Goal: Information Seeking & Learning: Learn about a topic

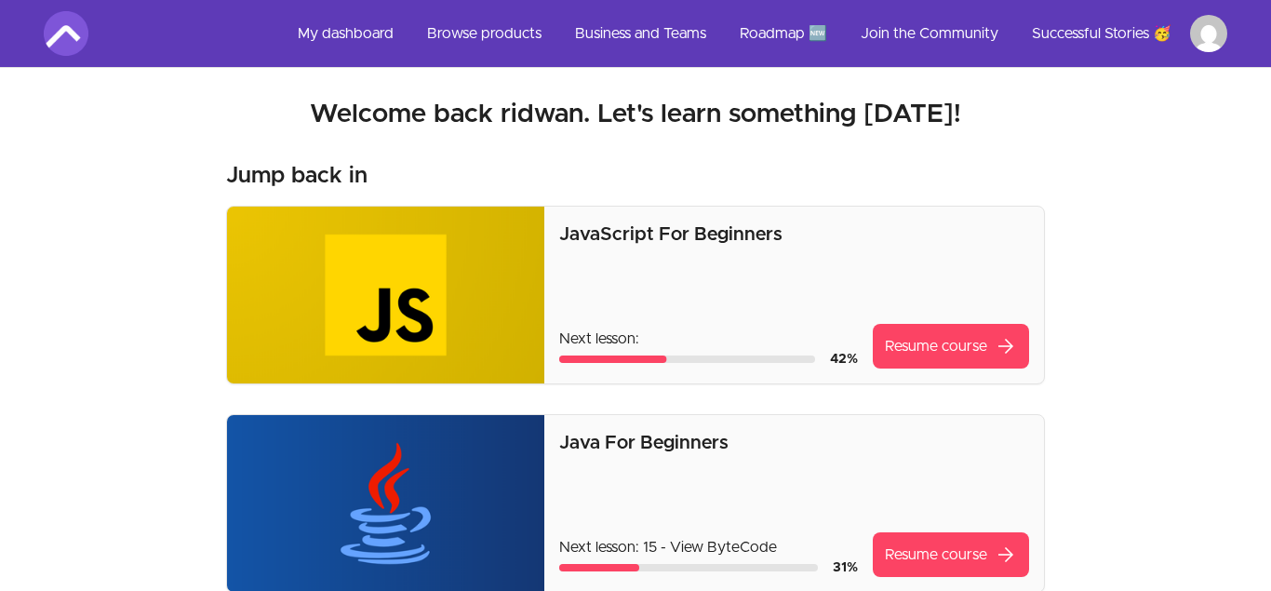
scroll to position [559, 0]
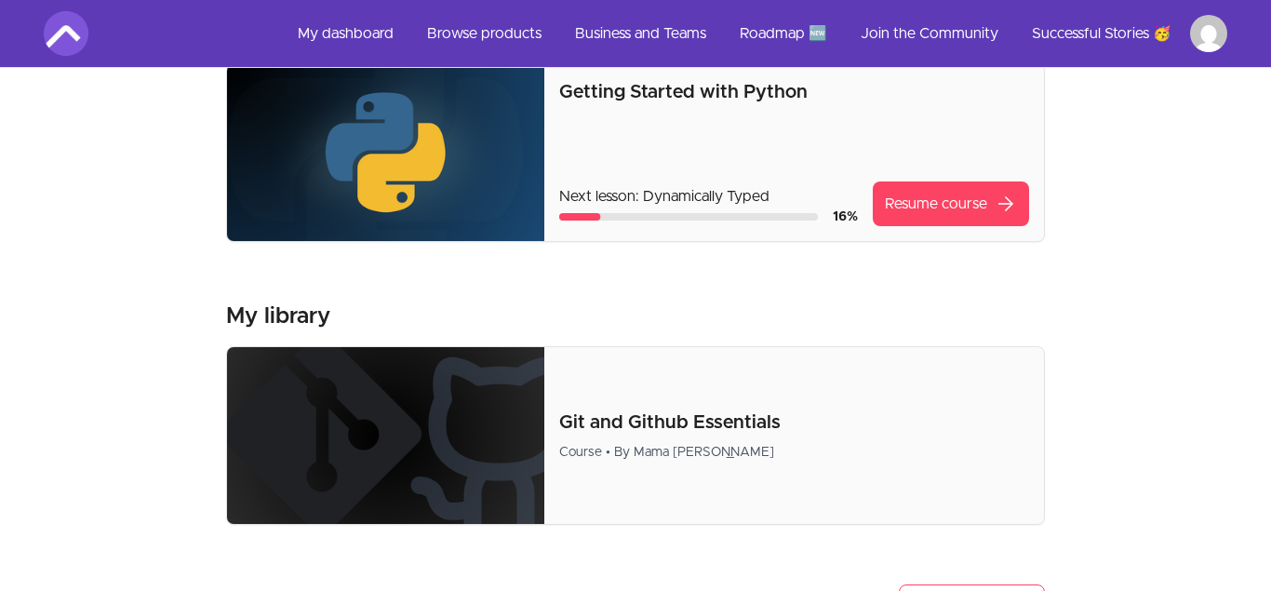
click at [914, 179] on div "Getting Started with Python Next lesson: Dynamically Typed 16 % Resume course a…" at bounding box center [794, 152] width 470 height 147
click at [918, 193] on link "Resume course arrow_forward" at bounding box center [950, 203] width 156 height 45
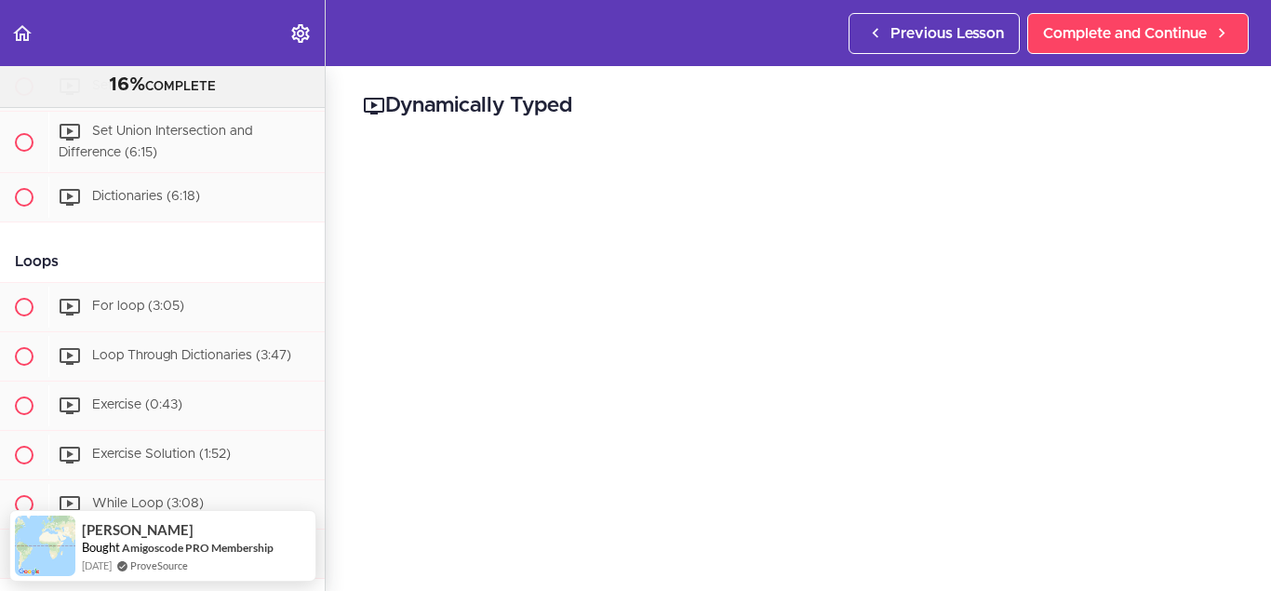
scroll to position [1574, 0]
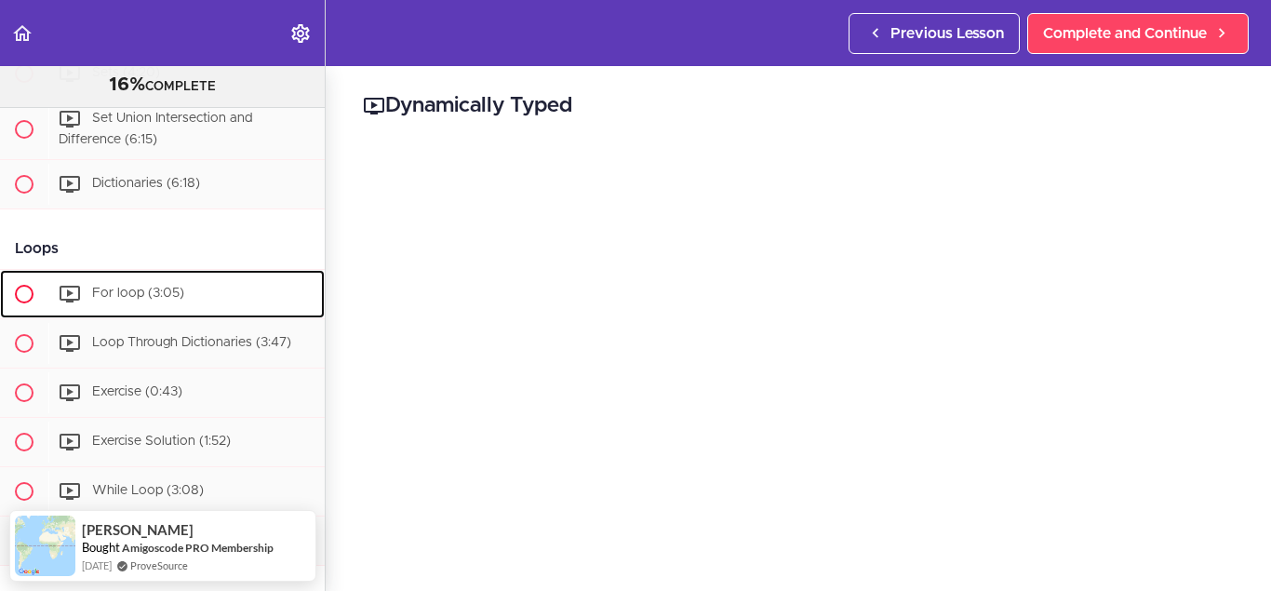
click at [207, 298] on div "For loop (3:05)" at bounding box center [186, 293] width 276 height 41
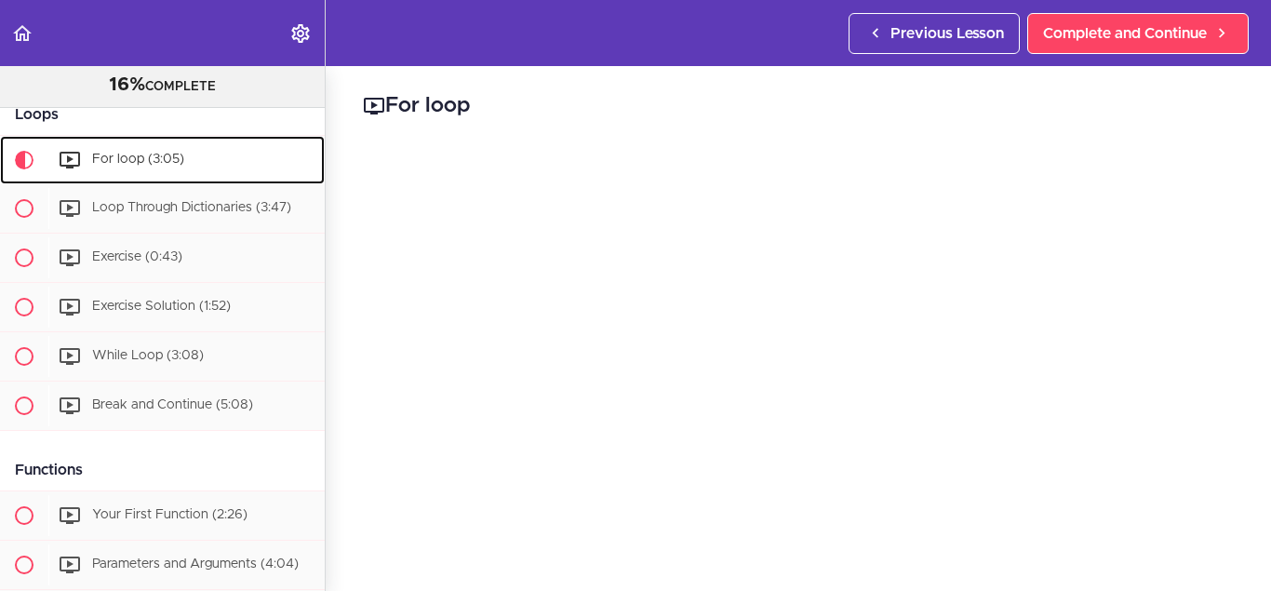
scroll to position [1709, 0]
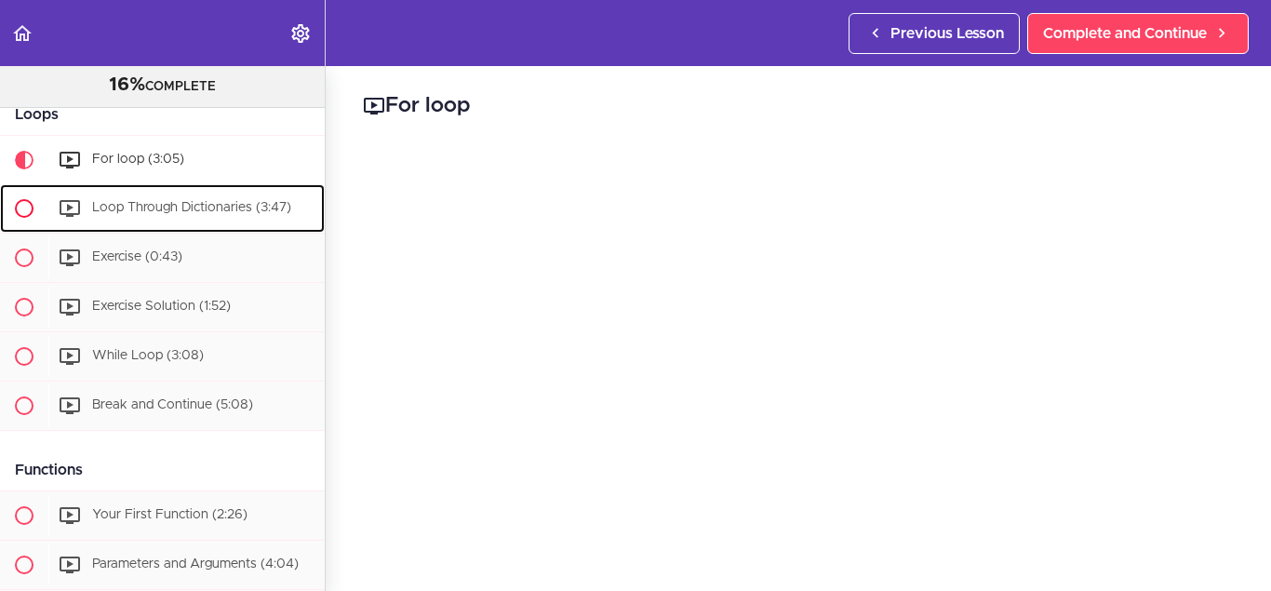
click at [229, 217] on div "Loop Through Dictionaries (3:47)" at bounding box center [186, 208] width 276 height 41
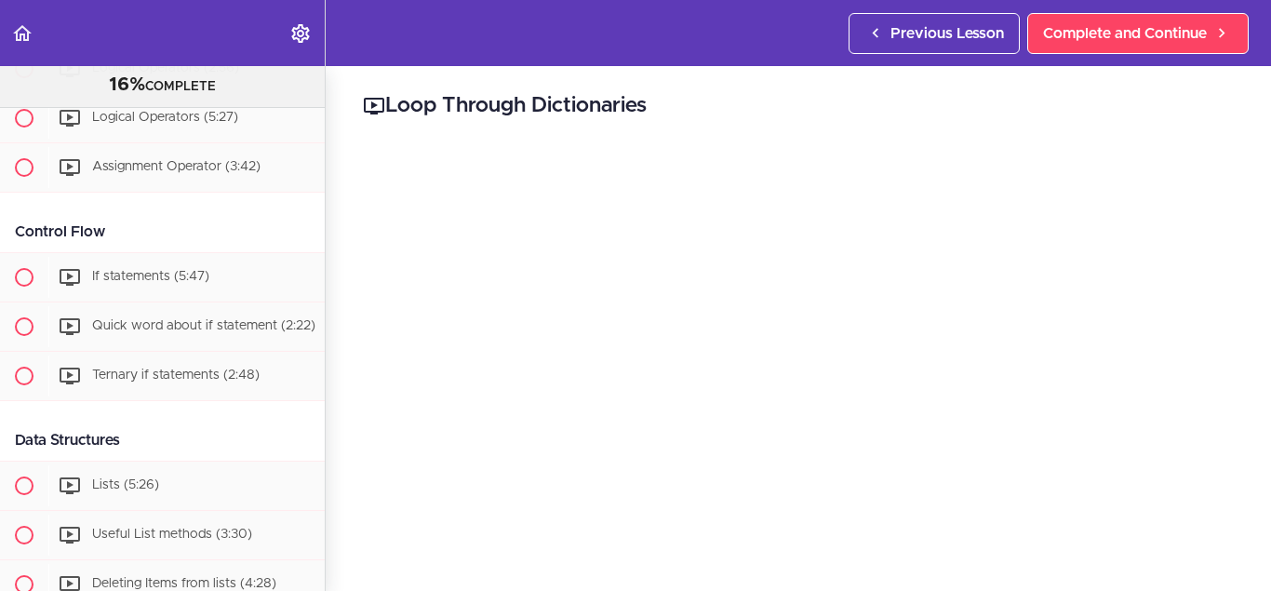
scroll to position [989, 0]
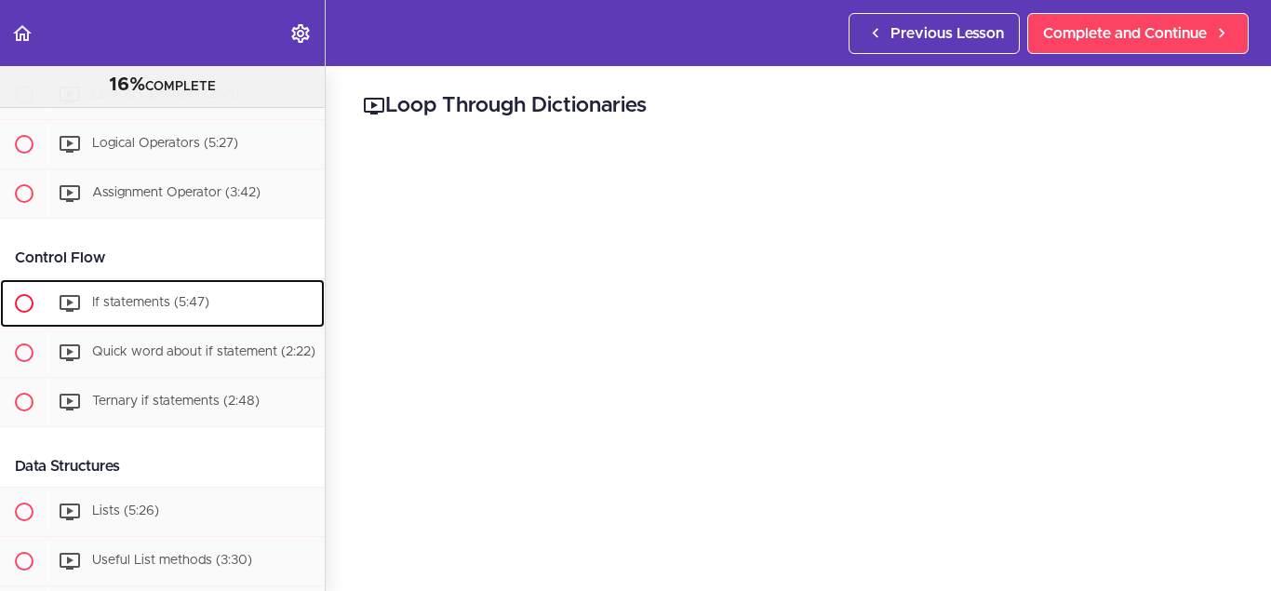
click at [246, 306] on div "If statements (5:47)" at bounding box center [186, 303] width 276 height 41
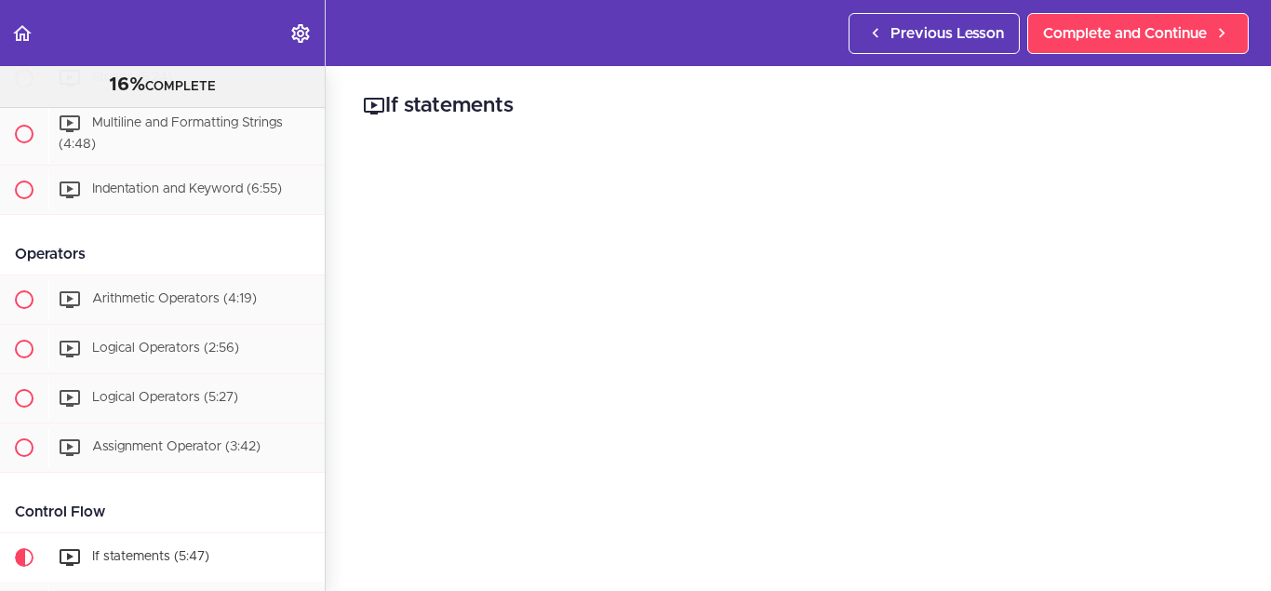
scroll to position [793, 0]
